Goal: Task Accomplishment & Management: Complete application form

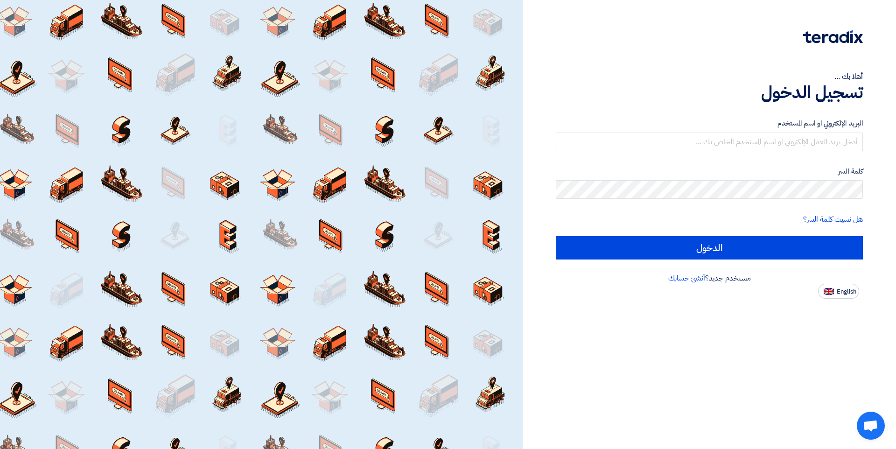
type input "[EMAIL_ADDRESS][DOMAIN_NAME]"
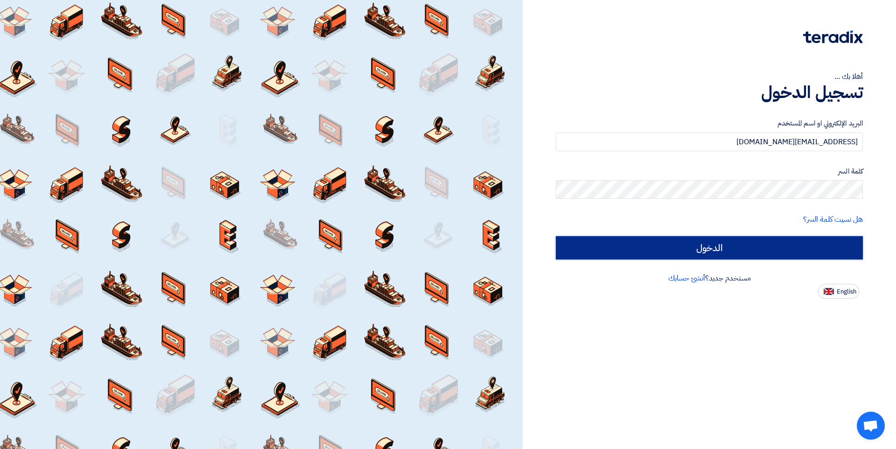
click at [654, 242] on input "الدخول" at bounding box center [709, 247] width 307 height 23
type input "Sign in"
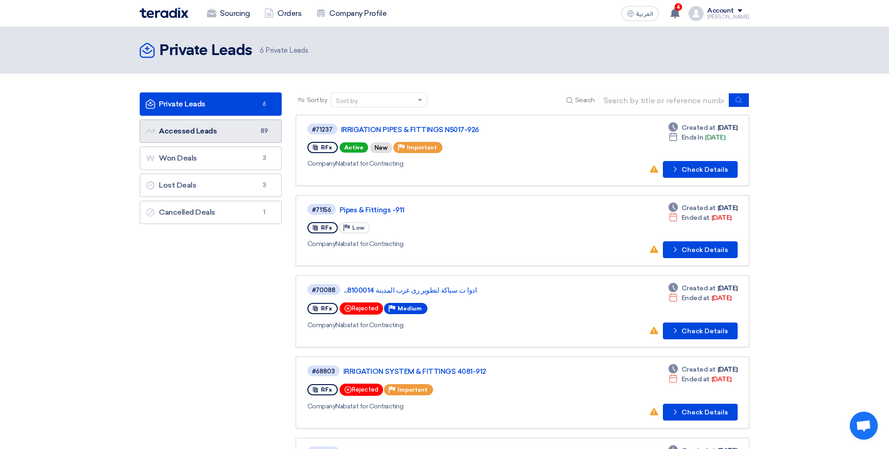
click at [239, 135] on link "Accessed Leads Accessed Leads 89" at bounding box center [211, 131] width 142 height 23
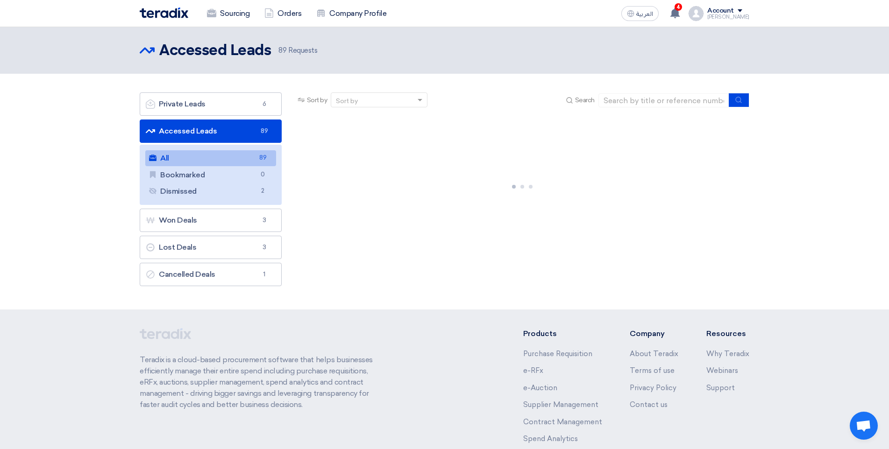
click at [239, 135] on link "Accessed Leads Accessed Leads 89" at bounding box center [211, 131] width 142 height 23
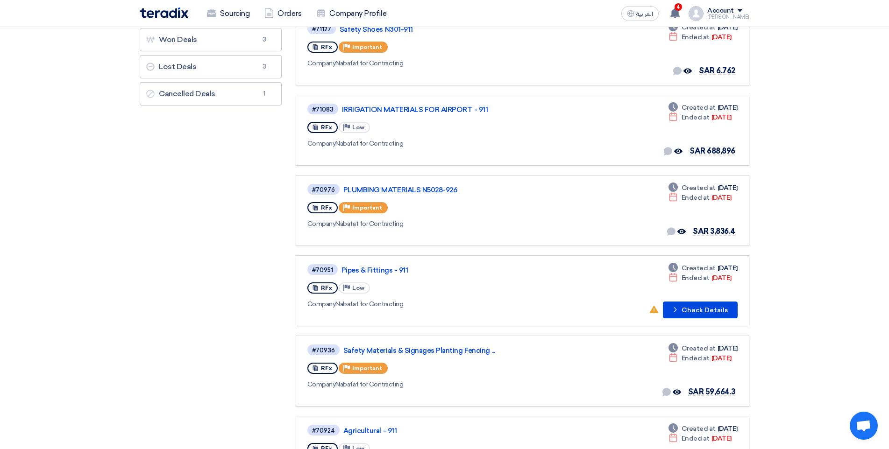
scroll to position [187, 0]
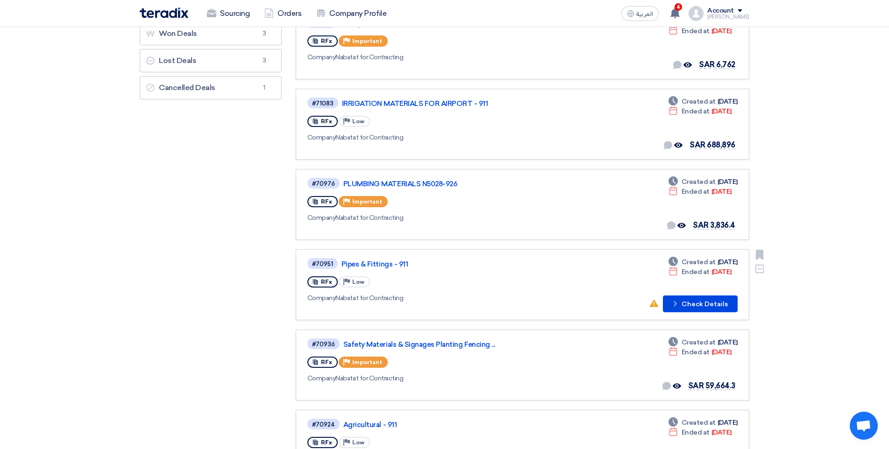
click at [449, 276] on div "RFx Priority Low" at bounding box center [441, 282] width 269 height 15
click at [358, 261] on link "Pipes & Fittings - 911" at bounding box center [457, 264] width 233 height 8
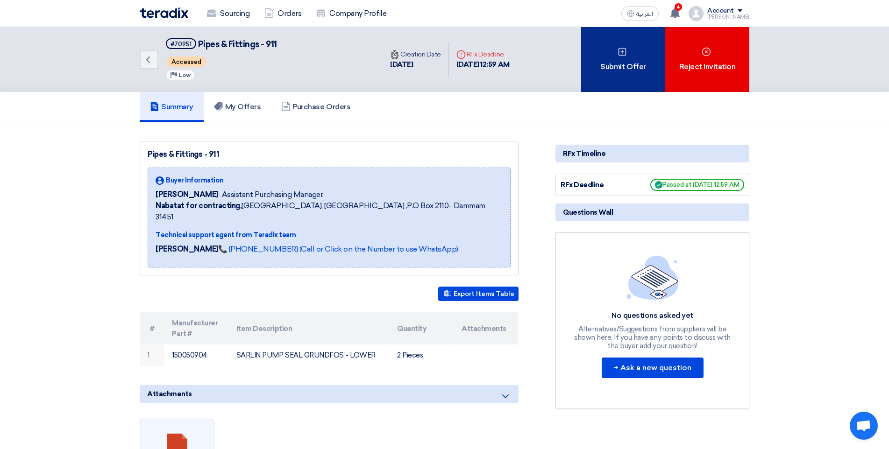
click at [633, 72] on div "Submit Offer" at bounding box center [623, 59] width 84 height 65
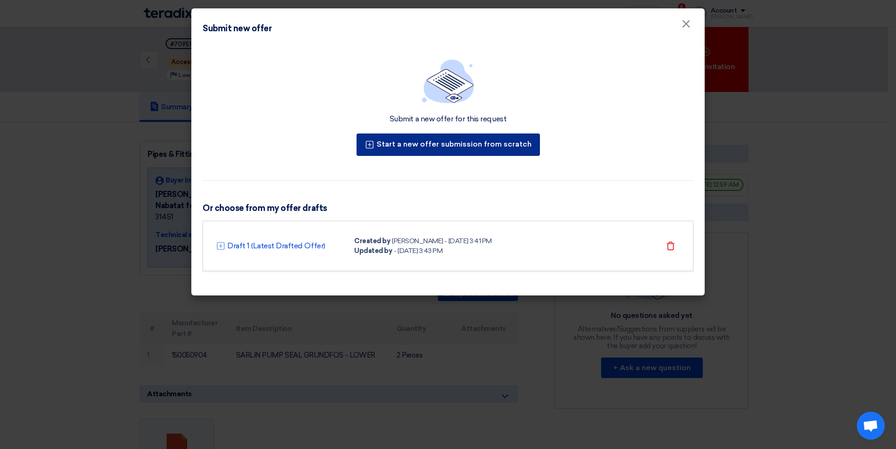
click at [486, 143] on button "Start a new offer submission from scratch" at bounding box center [448, 145] width 183 height 22
